Goal: Information Seeking & Learning: Check status

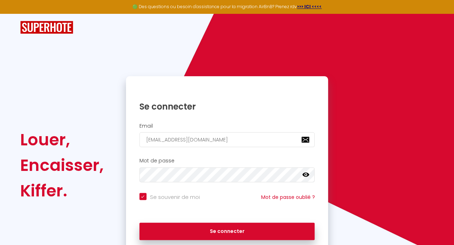
click at [305, 174] on icon at bounding box center [305, 174] width 7 height 4
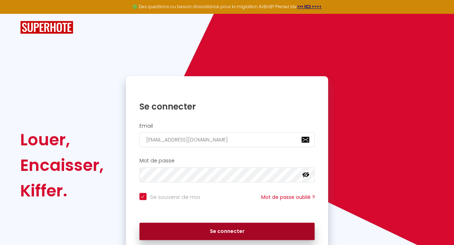
click at [246, 230] on button "Se connecter" at bounding box center [227, 231] width 176 height 18
checkbox input "true"
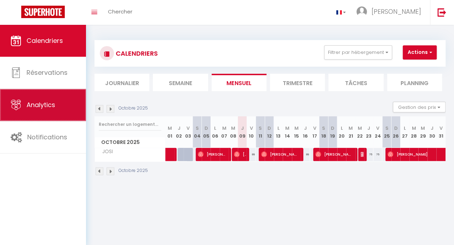
click at [38, 110] on link "Analytics" at bounding box center [43, 105] width 86 height 32
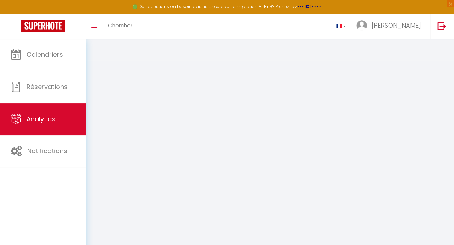
select select "2025"
select select "10"
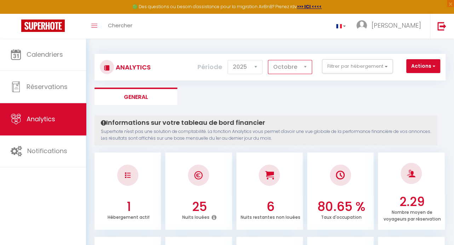
click at [268, 60] on select "[PERSON_NAME] Mars [PERSON_NAME] Juin Juillet Août Septembre Octobre Novembre D…" at bounding box center [290, 67] width 44 height 14
click at [339, 90] on ul "General" at bounding box center [269, 95] width 351 height 17
click at [228, 60] on select "2014 2015 2016 2017 2018 2019 2020 2021 2022 2023 2024 2025 2026 2027" at bounding box center [245, 67] width 35 height 14
click option "2025" at bounding box center [0, 0] width 0 height 0
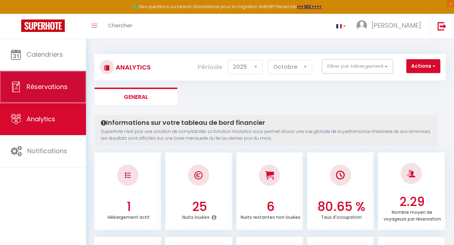
click at [45, 86] on span "Réservations" at bounding box center [47, 86] width 41 height 9
select select "not_cancelled"
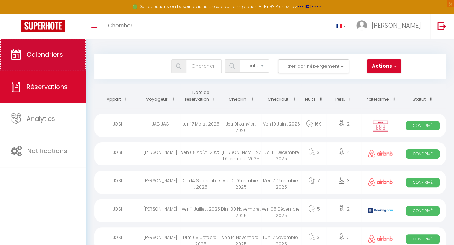
click at [52, 59] on link "Calendriers" at bounding box center [43, 55] width 86 height 32
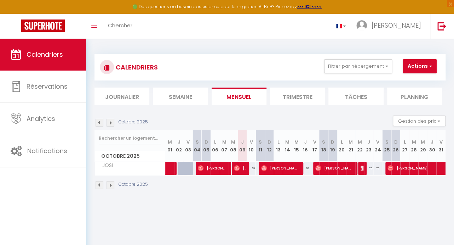
click at [296, 99] on li "Trimestre" at bounding box center [297, 95] width 55 height 17
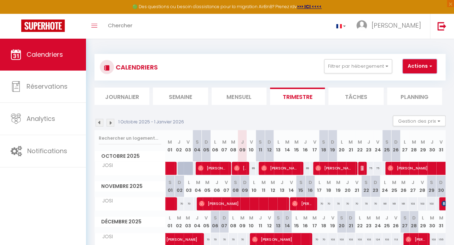
click at [430, 66] on span "button" at bounding box center [429, 65] width 4 height 7
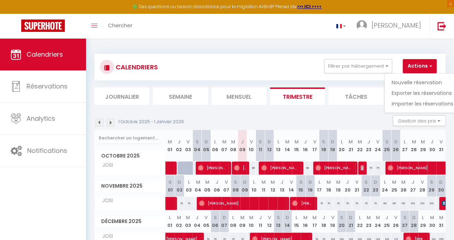
click at [291, 67] on div "CALENDRIERS Filtrer par hébergement Tous JOSI Effacer Sauvegarder Actions Nouve…" at bounding box center [270, 67] width 340 height 16
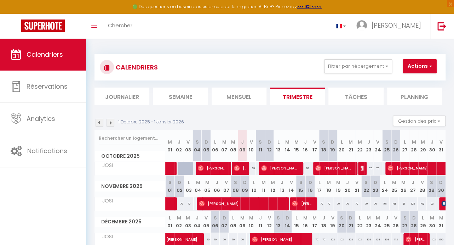
click at [412, 97] on li "Planning" at bounding box center [414, 95] width 55 height 17
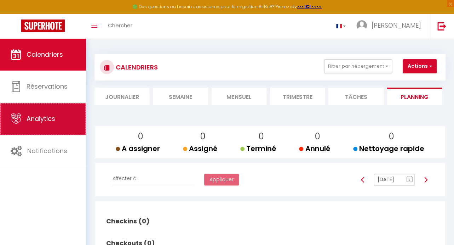
click at [42, 119] on span "Analytics" at bounding box center [41, 118] width 29 height 9
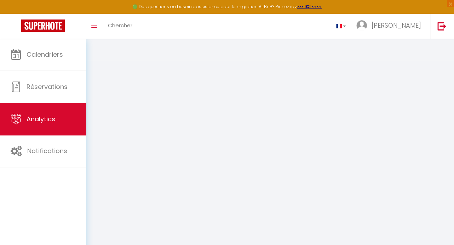
select select "2025"
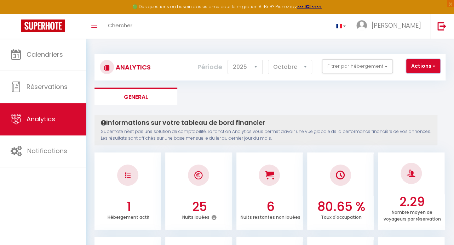
click at [421, 64] on button "Actions" at bounding box center [423, 66] width 34 height 14
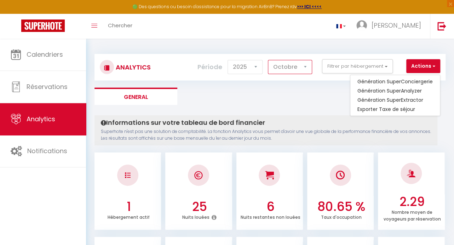
click at [268, 60] on select "[PERSON_NAME] Mars [PERSON_NAME] Juin Juillet Août Septembre Octobre Novembre D…" at bounding box center [290, 67] width 44 height 14
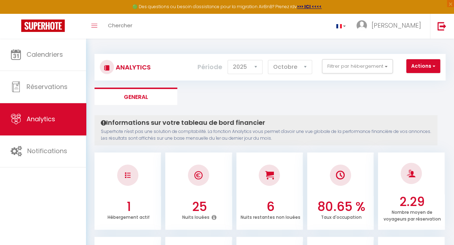
click at [349, 96] on ul "General" at bounding box center [269, 95] width 351 height 17
click at [268, 60] on select "[PERSON_NAME] Mars [PERSON_NAME] Juin Juillet Août Septembre Octobre Novembre D…" at bounding box center [290, 67] width 44 height 14
click option "Septembre" at bounding box center [0, 0] width 0 height 0
click at [268, 60] on select "[PERSON_NAME] Mars [PERSON_NAME] Juin Juillet Août Septembre Octobre Novembre D…" at bounding box center [290, 67] width 44 height 14
click option "Août" at bounding box center [0, 0] width 0 height 0
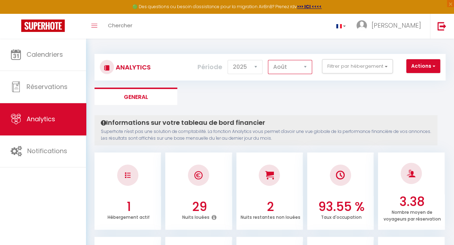
click at [268, 60] on select "[PERSON_NAME] Mars [PERSON_NAME] Juin Juillet Août Septembre Octobre Novembre D…" at bounding box center [290, 67] width 44 height 14
click option "Juillet" at bounding box center [0, 0] width 0 height 0
click at [268, 60] on select "[PERSON_NAME] Mars [PERSON_NAME] Juin Juillet Août Septembre Octobre Novembre D…" at bounding box center [290, 67] width 44 height 14
click option "Juin" at bounding box center [0, 0] width 0 height 0
click at [268, 60] on select "[PERSON_NAME] Mars [PERSON_NAME] Juin Juillet Août Septembre Octobre Novembre D…" at bounding box center [290, 67] width 44 height 14
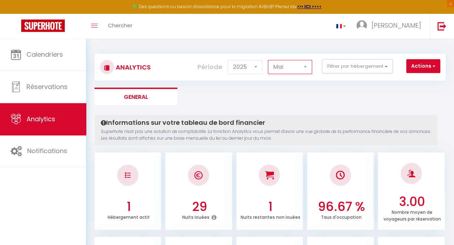
click option "Mai" at bounding box center [0, 0] width 0 height 0
click at [268, 60] on select "[PERSON_NAME] Mars [PERSON_NAME] Juin Juillet Août Septembre Octobre Novembre D…" at bounding box center [290, 67] width 44 height 14
click option "Avril" at bounding box center [0, 0] width 0 height 0
click at [268, 60] on select "[PERSON_NAME] Mars [PERSON_NAME] Juin Juillet Août Septembre Octobre Novembre D…" at bounding box center [290, 67] width 44 height 14
click option "Mars" at bounding box center [0, 0] width 0 height 0
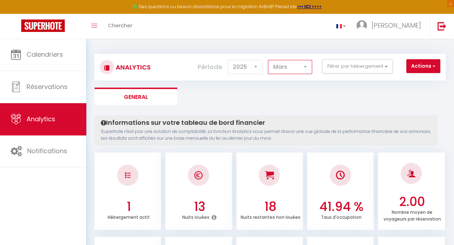
click at [268, 60] on select "[PERSON_NAME] Mars [PERSON_NAME] Juin Juillet Août Septembre Octobre Novembre D…" at bounding box center [290, 67] width 44 height 14
click option "Février" at bounding box center [0, 0] width 0 height 0
click at [268, 60] on select "[PERSON_NAME] Mars [PERSON_NAME] Juin Juillet Août Septembre Octobre Novembre D…" at bounding box center [290, 67] width 44 height 14
select select "3"
click option "Mars" at bounding box center [0, 0] width 0 height 0
